Goal: Task Accomplishment & Management: Complete application form

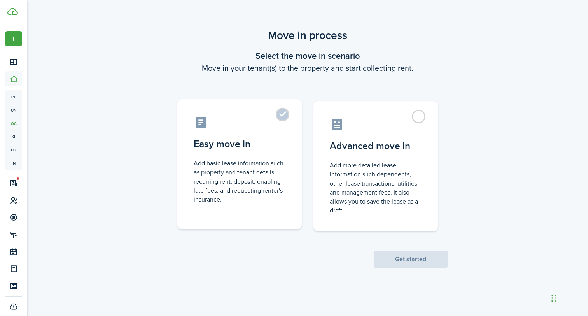
click at [276, 118] on control-radio-card-icon at bounding box center [240, 123] width 92 height 14
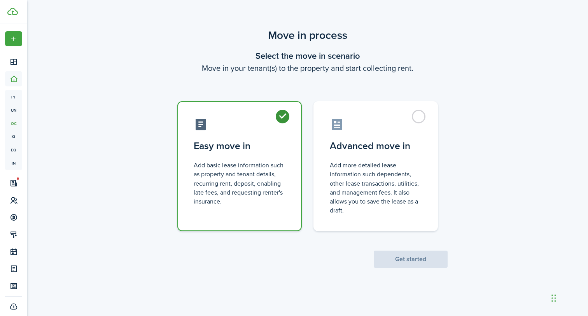
radio input "true"
click at [397, 259] on button "Get started" at bounding box center [411, 259] width 74 height 17
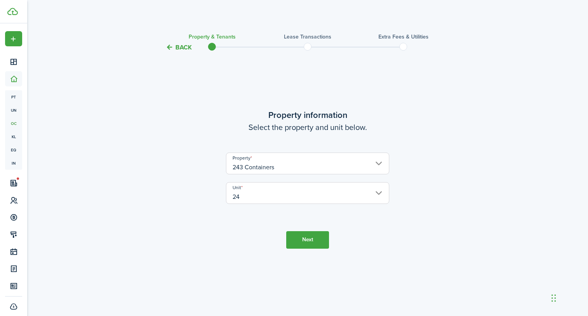
click at [310, 242] on button "Next" at bounding box center [307, 240] width 43 height 18
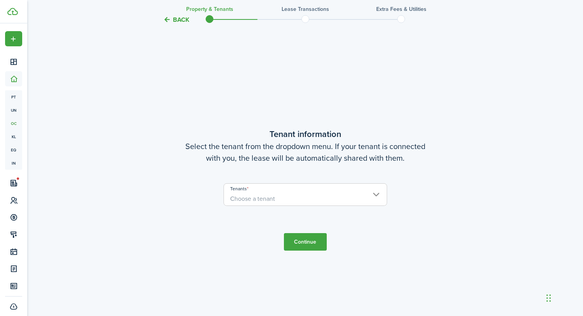
scroll to position [264, 0]
click at [332, 197] on span "Choose a tenant" at bounding box center [305, 198] width 163 height 13
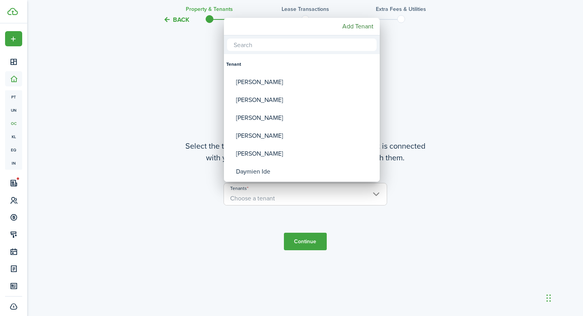
paste input "[PERSON_NAME]"
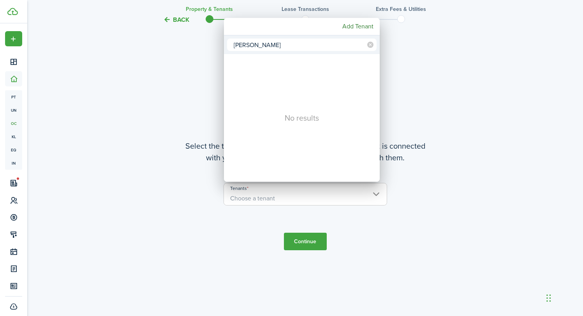
click at [262, 47] on input "[PERSON_NAME]" at bounding box center [301, 45] width 149 height 12
type input "[PERSON_NAME]"
click at [349, 26] on mbsc-button "Add Tenant" at bounding box center [357, 26] width 37 height 14
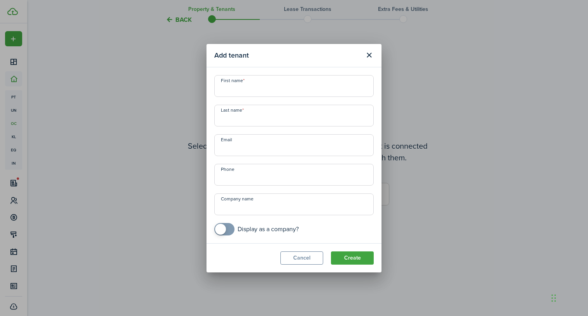
paste input "[PERSON_NAME]"
click at [246, 90] on input "[PERSON_NAME]" at bounding box center [294, 86] width 160 height 22
type input "[PERSON_NAME]"
paste input "[PERSON_NAME]"
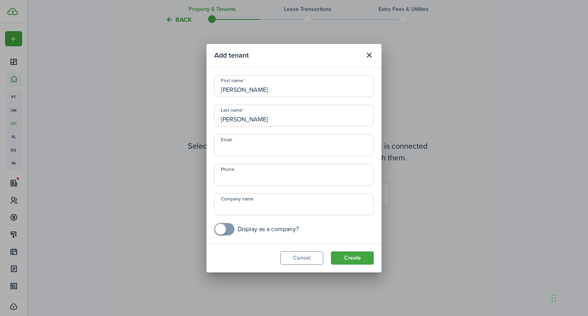
type input "[PERSON_NAME]"
paste input "[EMAIL_ADDRESS][DOMAIN_NAME]"
type input "[EMAIL_ADDRESS][DOMAIN_NAME]"
paste input "[PHONE_NUMBER]"
type input "[PHONE_NUMBER]"
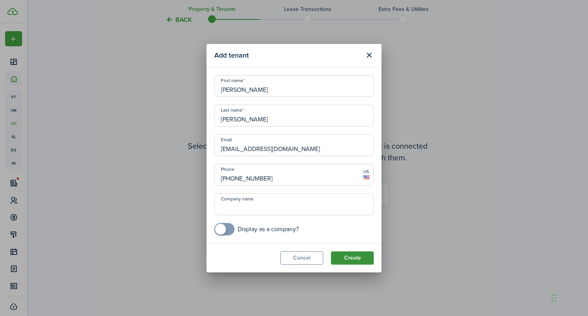
click at [347, 261] on button "Create" at bounding box center [352, 257] width 43 height 13
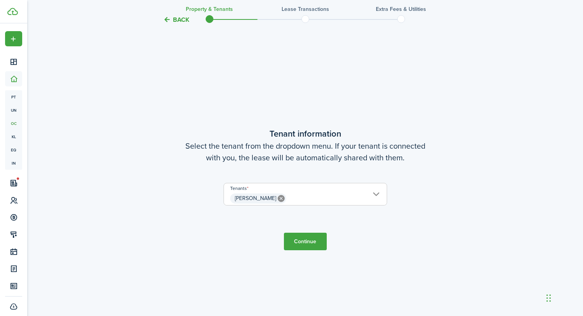
click at [314, 248] on button "Continue" at bounding box center [305, 242] width 43 height 18
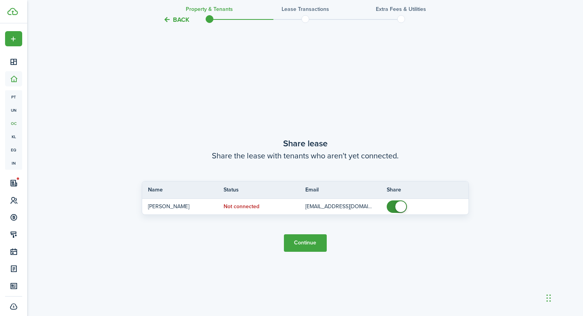
scroll to position [580, 0]
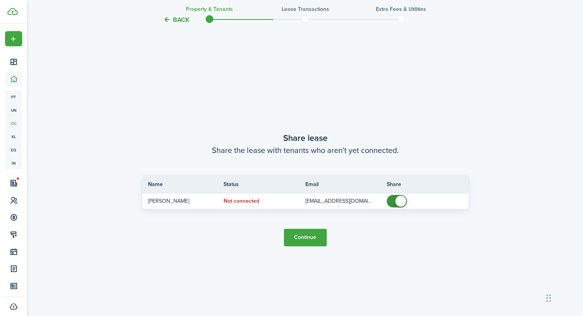
click at [310, 242] on button "Continue" at bounding box center [305, 238] width 43 height 18
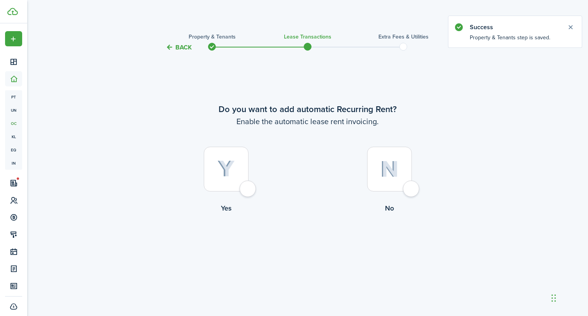
click at [245, 190] on div at bounding box center [226, 169] width 45 height 45
radio input "true"
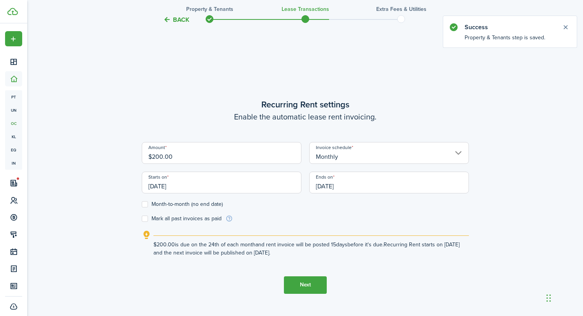
scroll to position [264, 0]
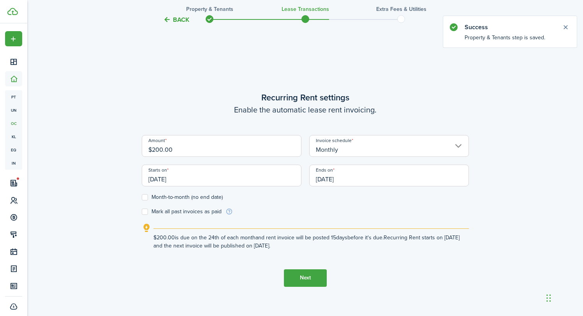
click at [216, 160] on div "Amount $200.00" at bounding box center [221, 150] width 167 height 30
click at [211, 151] on input "$200.00" at bounding box center [222, 146] width 160 height 22
type input "$150.00"
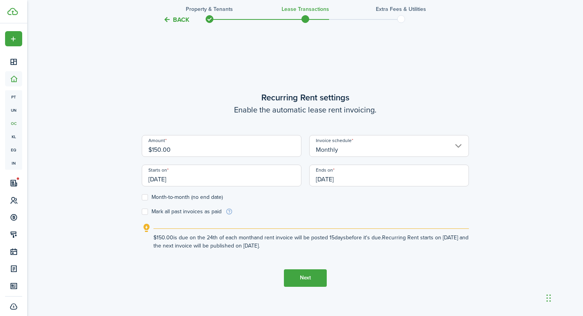
click at [146, 198] on label "Month-to-month (no end date)" at bounding box center [182, 197] width 81 height 6
click at [142, 197] on input "Month-to-month (no end date)" at bounding box center [141, 197] width 0 height 0
checkbox input "true"
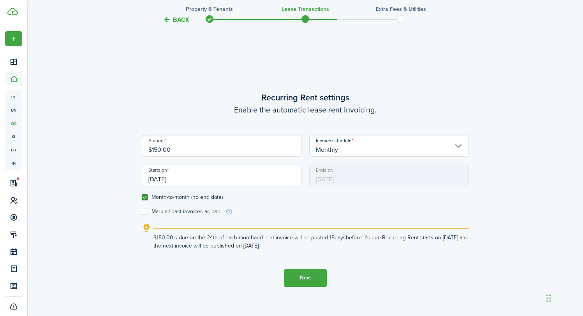
click at [230, 173] on input "[DATE]" at bounding box center [222, 176] width 160 height 22
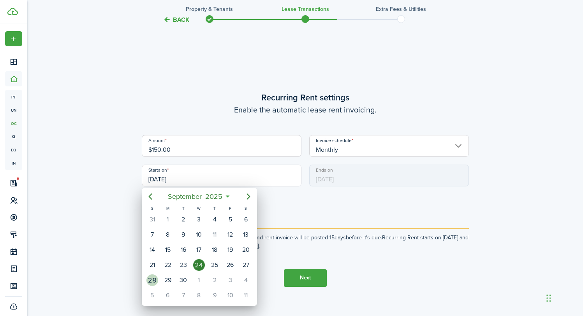
click at [154, 279] on div "28" at bounding box center [152, 280] width 12 height 12
type input "[DATE]"
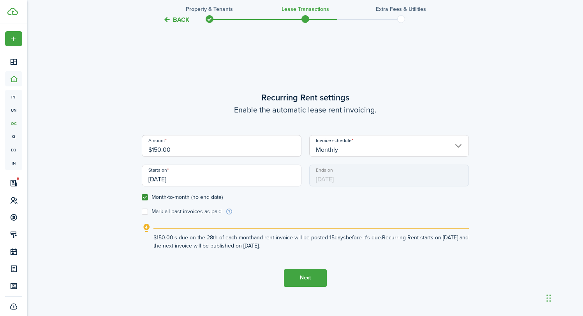
click at [316, 277] on button "Next" at bounding box center [305, 278] width 43 height 18
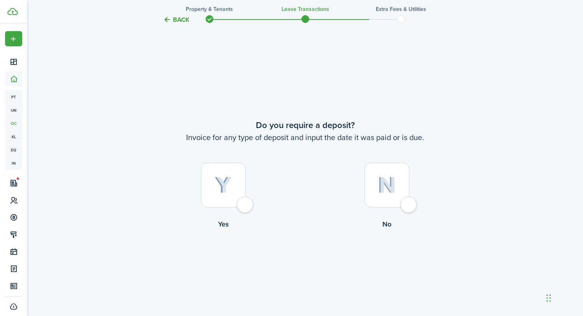
scroll to position [580, 0]
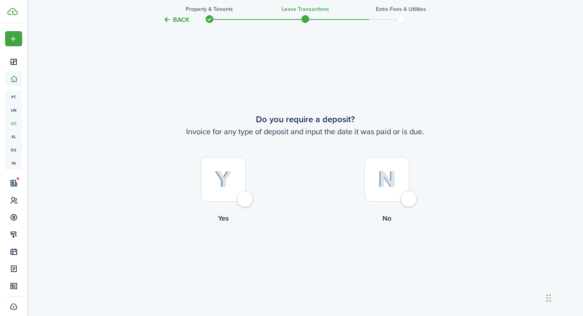
click at [409, 198] on div at bounding box center [386, 179] width 45 height 45
radio input "true"
click at [307, 259] on button "Continue" at bounding box center [305, 256] width 43 height 18
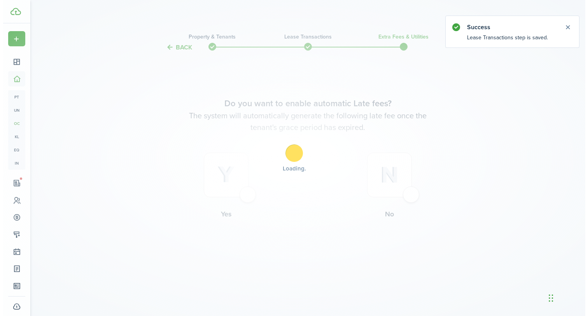
scroll to position [0, 0]
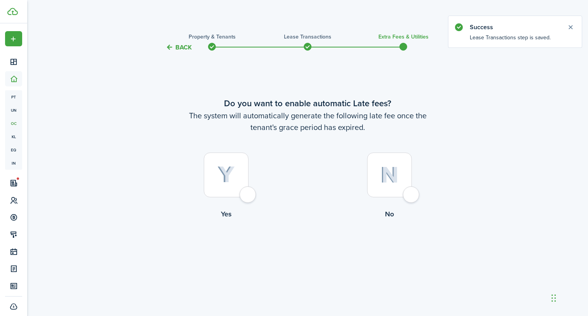
click at [248, 194] on div at bounding box center [226, 175] width 45 height 45
radio input "true"
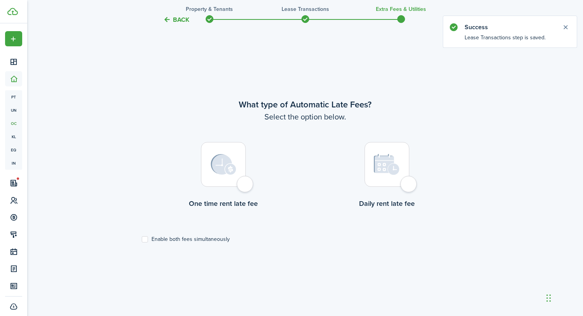
click at [246, 183] on div at bounding box center [223, 164] width 45 height 45
radio input "true"
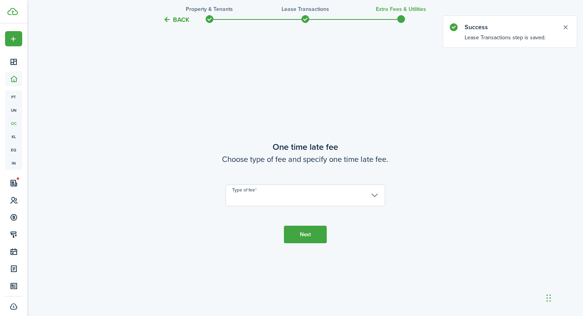
scroll to position [580, 0]
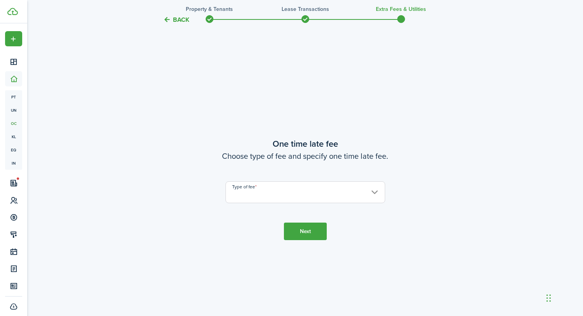
click at [301, 197] on input "Type of fee" at bounding box center [305, 192] width 160 height 22
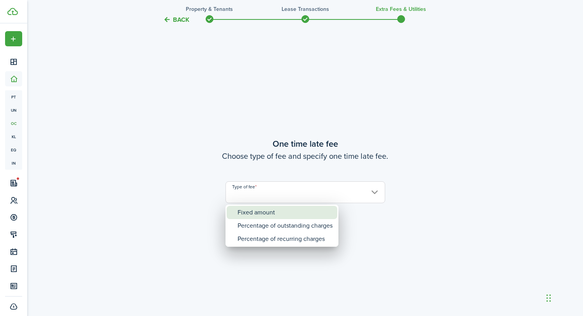
click at [284, 215] on div "Fixed amount" at bounding box center [284, 212] width 95 height 13
type input "Fixed amount"
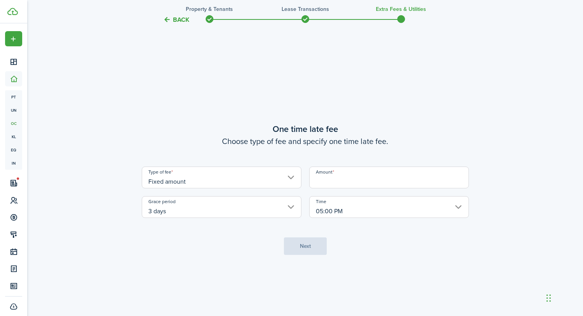
click at [361, 181] on input "Amount" at bounding box center [389, 178] width 160 height 22
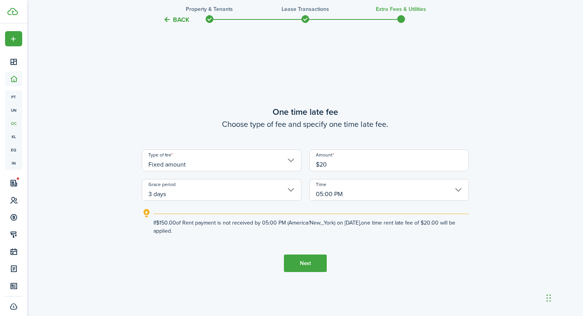
click at [287, 187] on input "3 days" at bounding box center [222, 190] width 160 height 22
type input "$20.00"
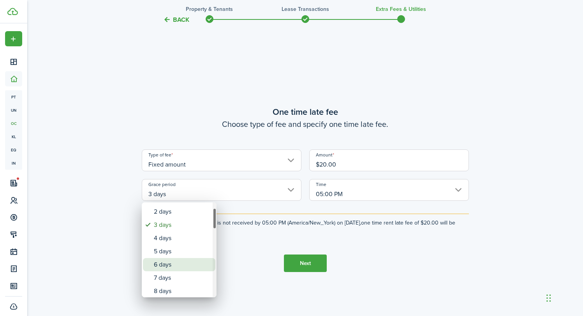
drag, startPoint x: 172, startPoint y: 288, endPoint x: 173, endPoint y: 263, distance: 24.9
click at [173, 263] on div "6 days" at bounding box center [182, 264] width 57 height 13
click at [170, 250] on div "5 days" at bounding box center [182, 249] width 57 height 13
type input "5 days"
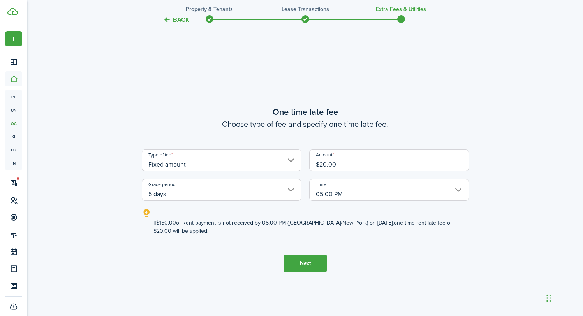
click at [319, 239] on tc-wizard-step "One time late fee Choose type of fee and specify one time late fee. Type of fee…" at bounding box center [305, 189] width 327 height 316
click at [290, 274] on tc-wizard-step "One time late fee Choose type of fee and specify one time late fee. Type of fee…" at bounding box center [305, 189] width 327 height 316
click at [292, 271] on button "Next" at bounding box center [305, 264] width 43 height 18
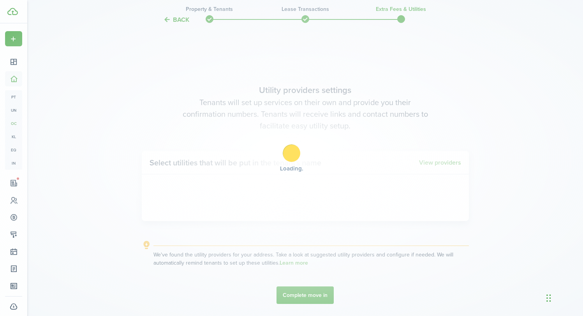
scroll to position [896, 0]
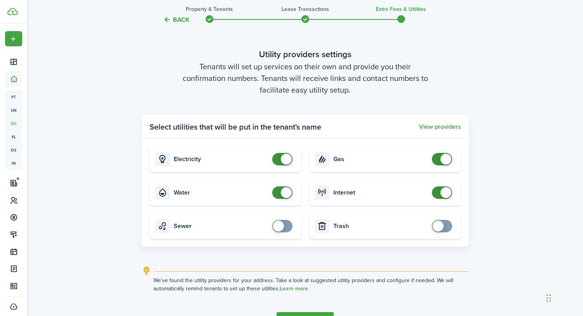
checkbox input "false"
click at [286, 188] on span at bounding box center [286, 192] width 11 height 11
checkbox input "false"
click at [284, 163] on span at bounding box center [286, 159] width 11 height 11
checkbox input "false"
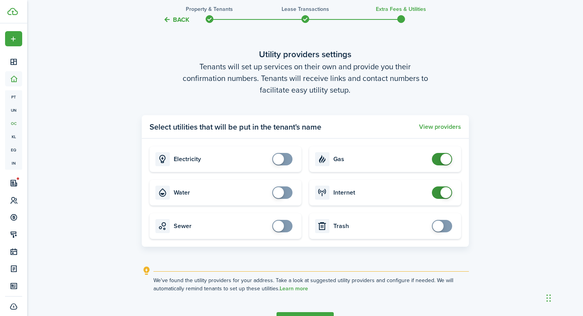
click at [446, 161] on span at bounding box center [445, 159] width 11 height 11
checkbox input "false"
click at [442, 193] on span at bounding box center [445, 192] width 11 height 11
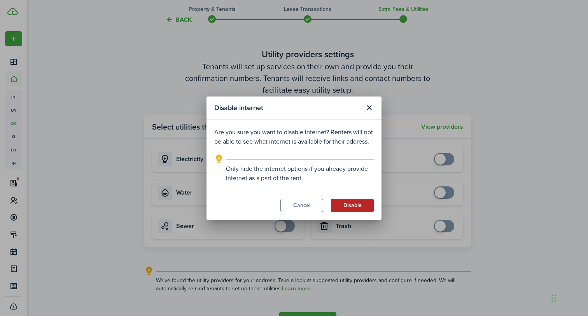
click at [360, 203] on button "Disable" at bounding box center [352, 205] width 43 height 13
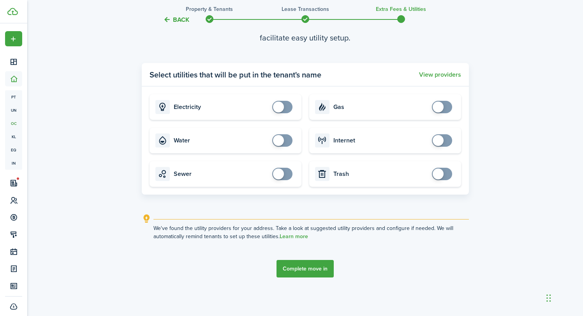
scroll to position [948, 0]
click at [300, 271] on button "Complete move in" at bounding box center [304, 269] width 57 height 18
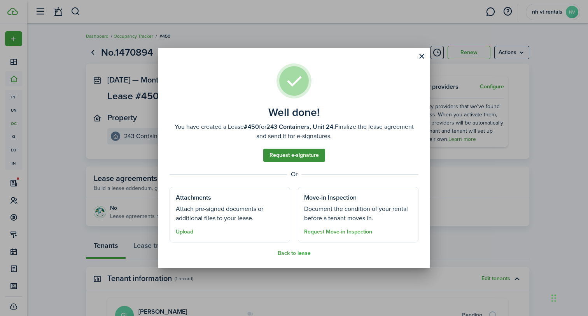
click at [311, 160] on link "Request e-signature" at bounding box center [294, 155] width 62 height 13
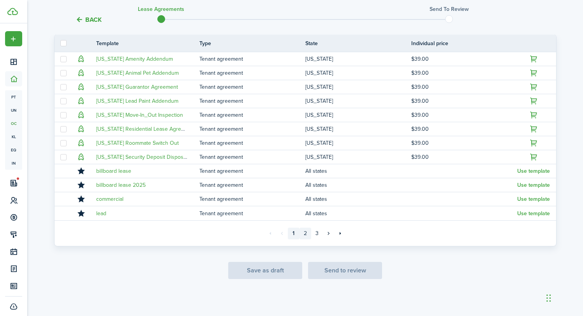
click at [307, 234] on link "2" at bounding box center [305, 234] width 12 height 12
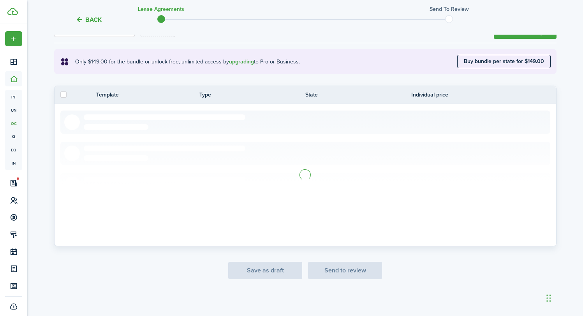
scroll to position [124, 0]
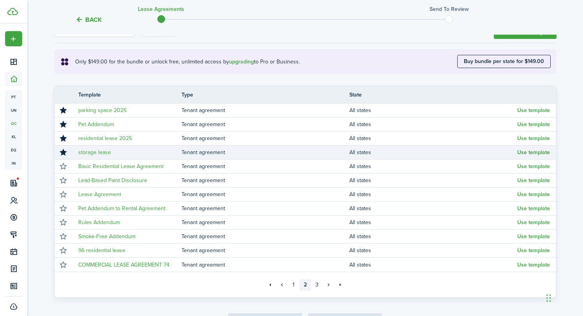
click at [529, 153] on button "Use template" at bounding box center [533, 152] width 33 height 6
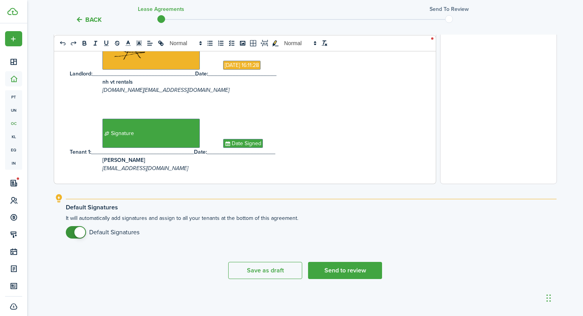
scroll to position [912, 0]
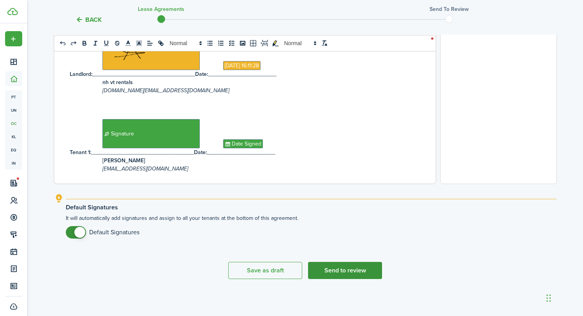
click at [332, 269] on button "Send to review" at bounding box center [345, 270] width 74 height 17
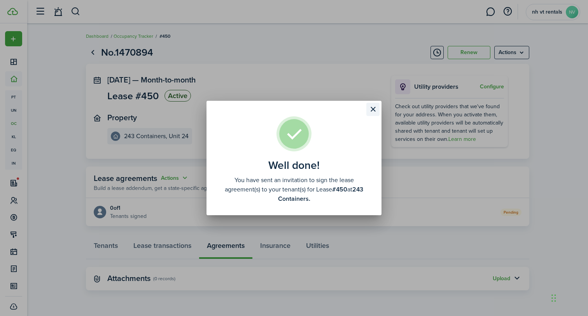
click at [376, 114] on button "Close modal" at bounding box center [373, 109] width 13 height 13
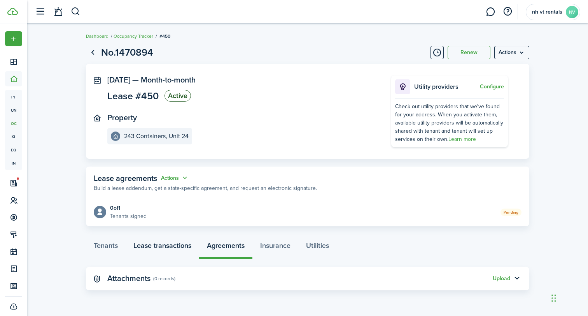
click at [148, 243] on link "Lease transactions" at bounding box center [163, 247] width 74 height 23
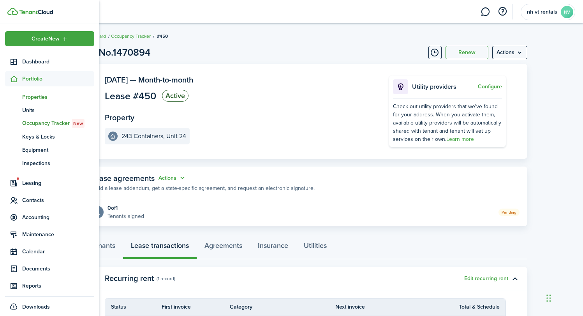
click at [46, 94] on span "Properties" at bounding box center [58, 97] width 72 height 8
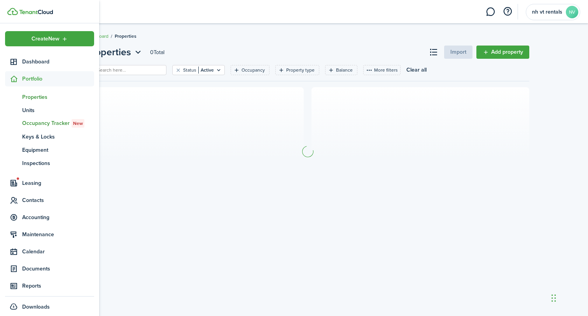
click at [42, 123] on span "Occupancy Tracker New" at bounding box center [58, 123] width 72 height 9
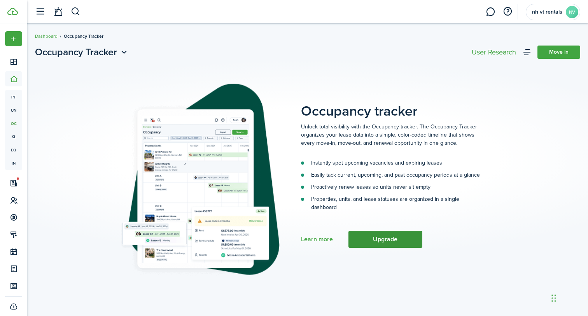
click at [371, 242] on button "Upgrade" at bounding box center [386, 239] width 74 height 17
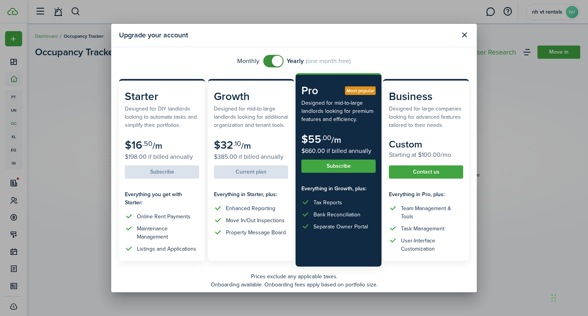
drag, startPoint x: 469, startPoint y: 33, endPoint x: 272, endPoint y: 63, distance: 198.8
click at [272, 63] on section "Upgrade your account Monthly Yearly (one month free) Starter Designed for DIY l…" at bounding box center [294, 158] width 366 height 269
click at [272, 63] on span at bounding box center [277, 61] width 11 height 11
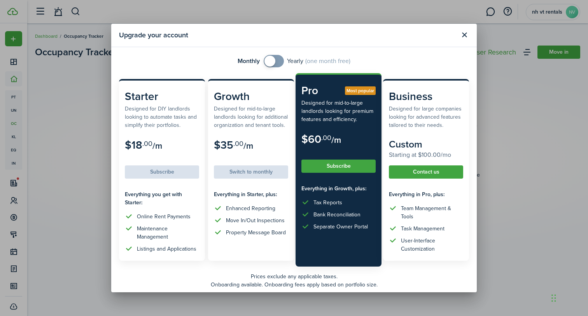
click at [272, 63] on span at bounding box center [270, 61] width 11 height 11
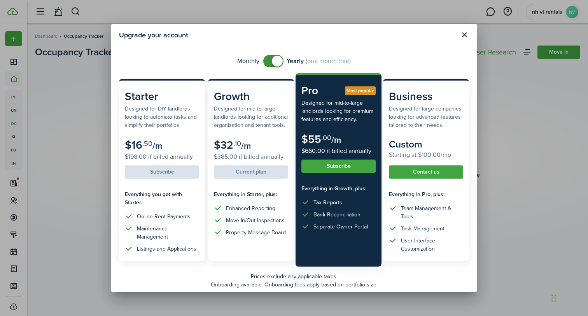
click at [272, 63] on span at bounding box center [277, 61] width 11 height 11
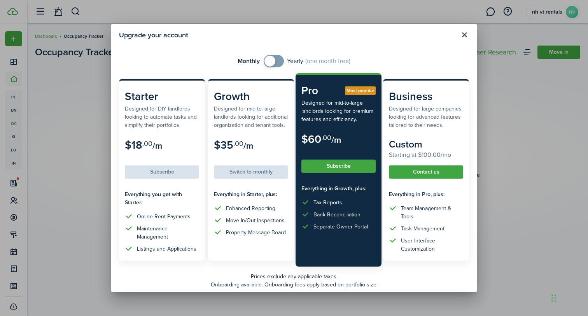
click at [271, 63] on span at bounding box center [270, 61] width 11 height 11
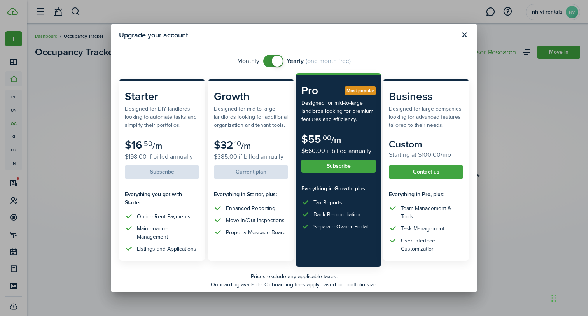
click at [272, 63] on span at bounding box center [277, 61] width 11 height 11
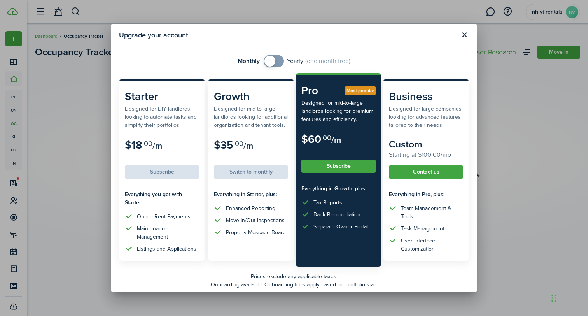
click at [271, 63] on span at bounding box center [270, 61] width 11 height 11
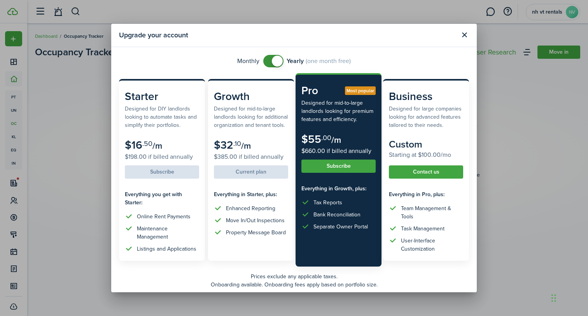
click at [272, 63] on span at bounding box center [277, 61] width 11 height 11
checkbox input "false"
click at [272, 63] on span at bounding box center [277, 61] width 11 height 11
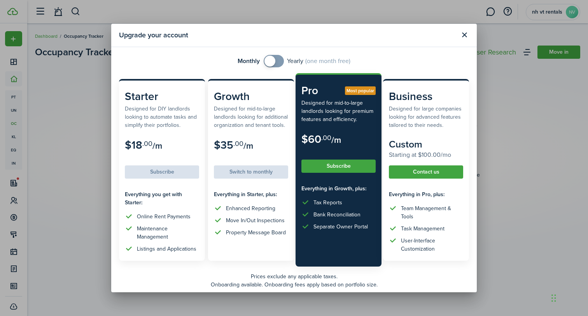
click at [355, 61] on div "Monthly Yearly (one month free)" at bounding box center [294, 61] width 350 height 12
click at [464, 37] on button "Close modal" at bounding box center [464, 34] width 13 height 13
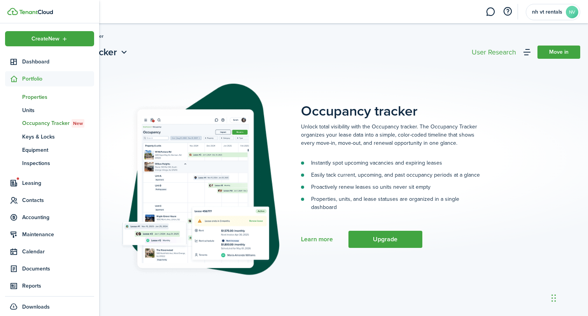
click at [37, 98] on span "Properties" at bounding box center [58, 97] width 72 height 8
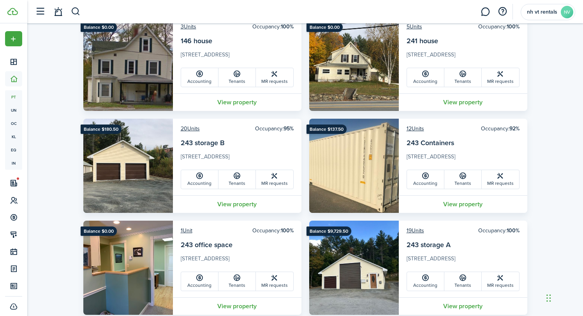
scroll to position [589, 0]
